Goal: Navigation & Orientation: Find specific page/section

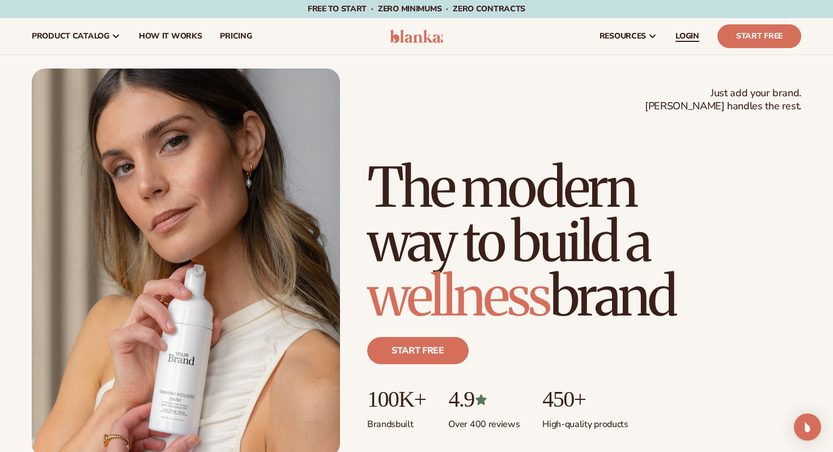
click at [678, 37] on span "LOGIN" at bounding box center [688, 36] width 24 height 9
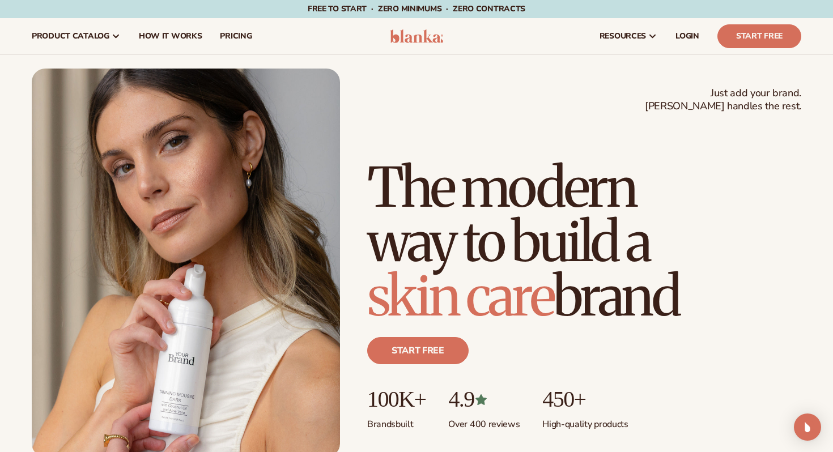
click at [562, 164] on h1 "The modern way to build a [MEDICAL_DATA] brand" at bounding box center [584, 241] width 434 height 163
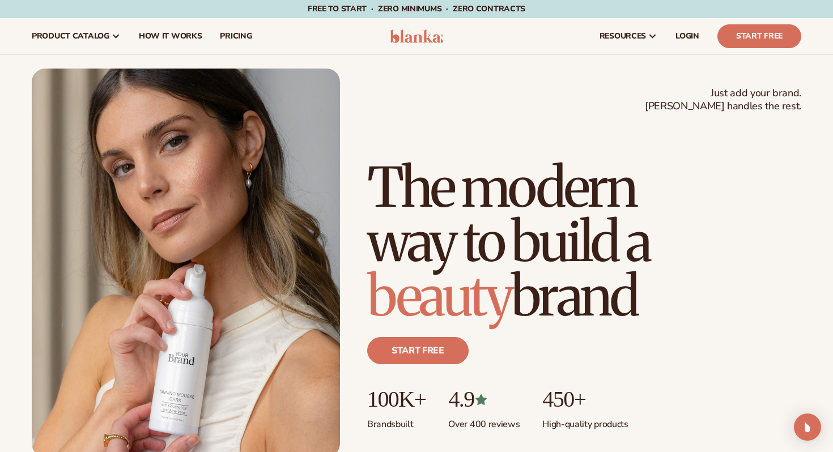
click at [559, 69] on div "Just add your brand. Blanka handles the rest. beauty,[MEDICAL_DATA],wellness,ma…" at bounding box center [417, 263] width 770 height 389
click at [680, 32] on span "LOGIN" at bounding box center [688, 36] width 24 height 9
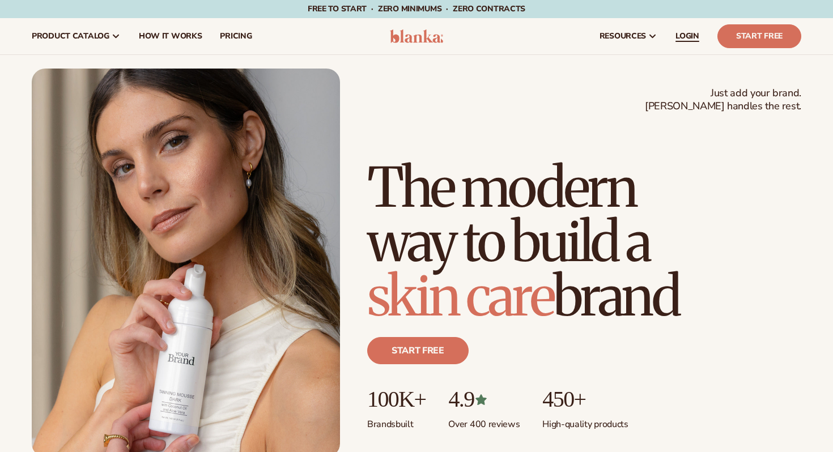
click at [690, 37] on span "LOGIN" at bounding box center [688, 36] width 24 height 9
